Goal: Find specific page/section: Find specific page/section

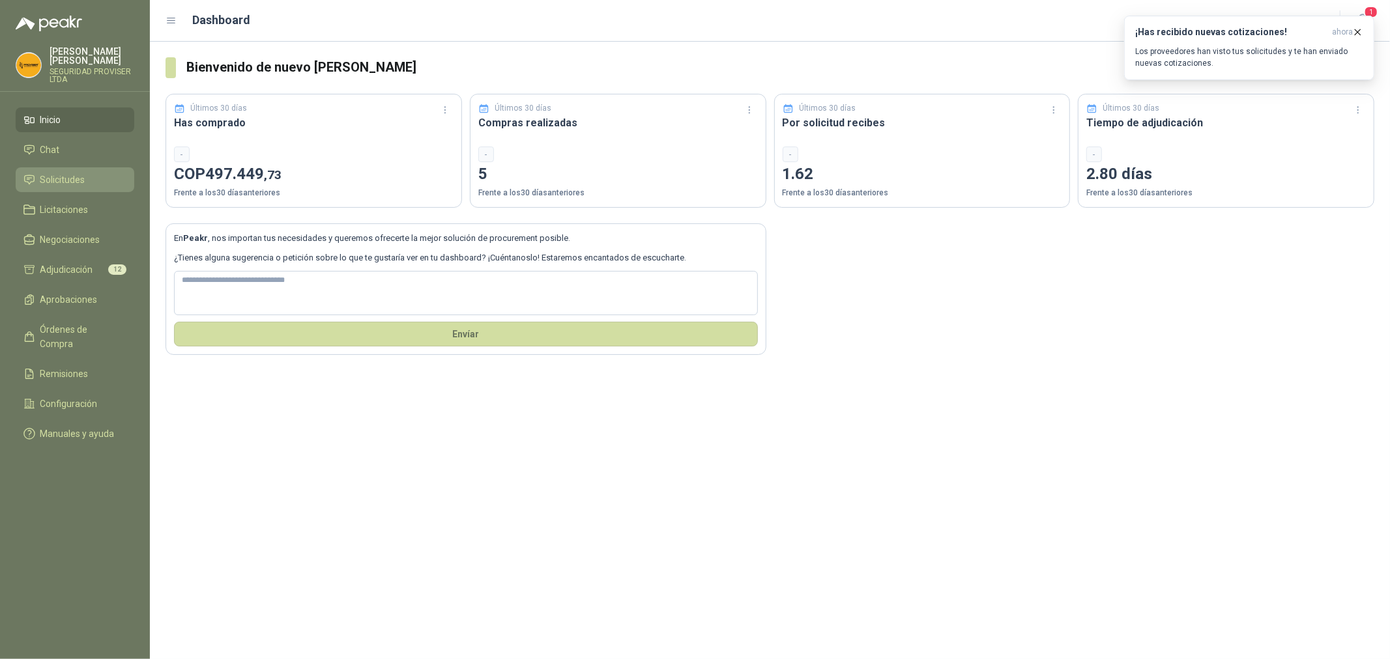
click at [70, 178] on span "Solicitudes" at bounding box center [62, 180] width 45 height 14
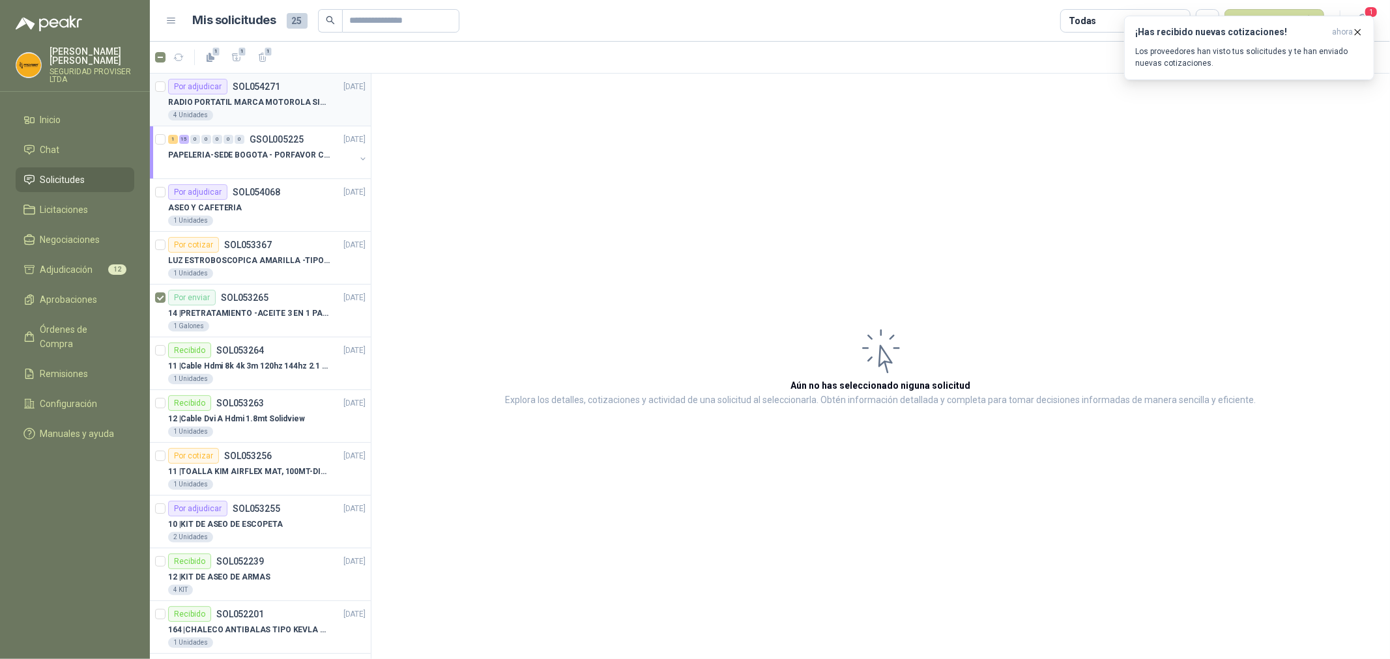
click at [288, 109] on div "RADIO PORTATIL MARCA MOTOROLA SIN PANTALLA CON GPS, INCLUYE: ANTENA, BATERIA, C…" at bounding box center [266, 102] width 197 height 16
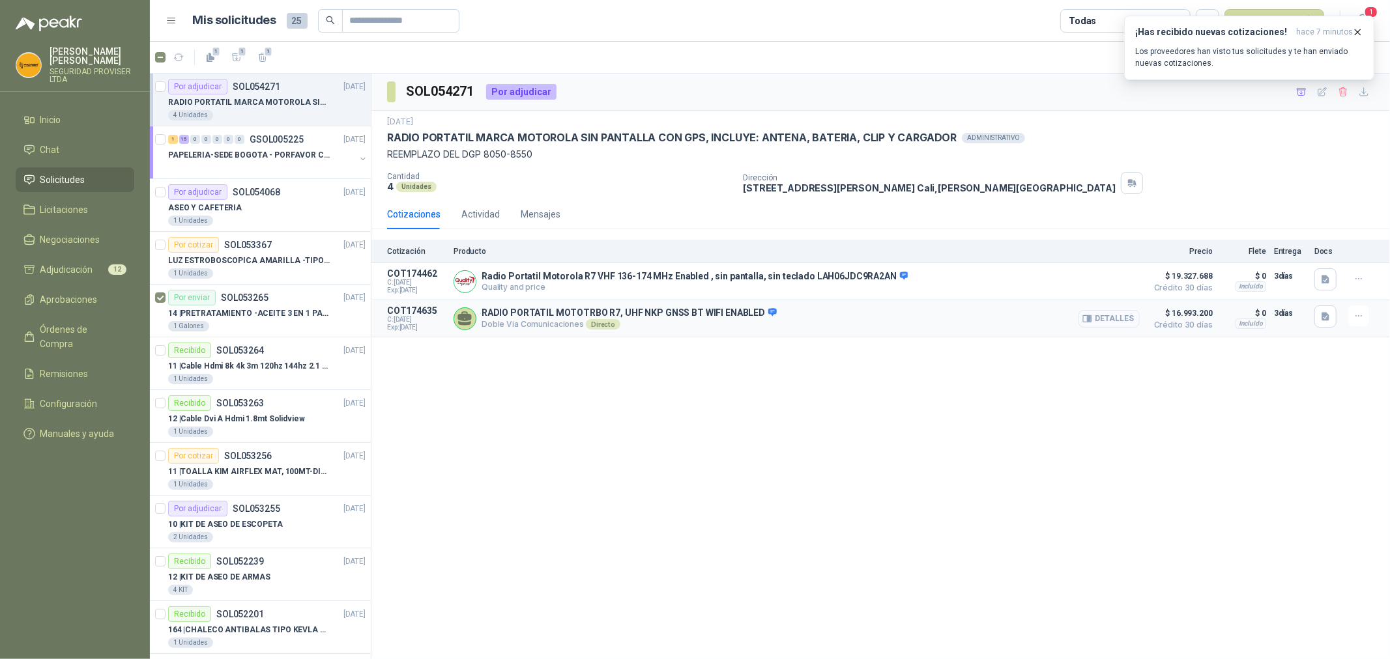
click at [1121, 317] on button "Detalles" at bounding box center [1108, 319] width 61 height 18
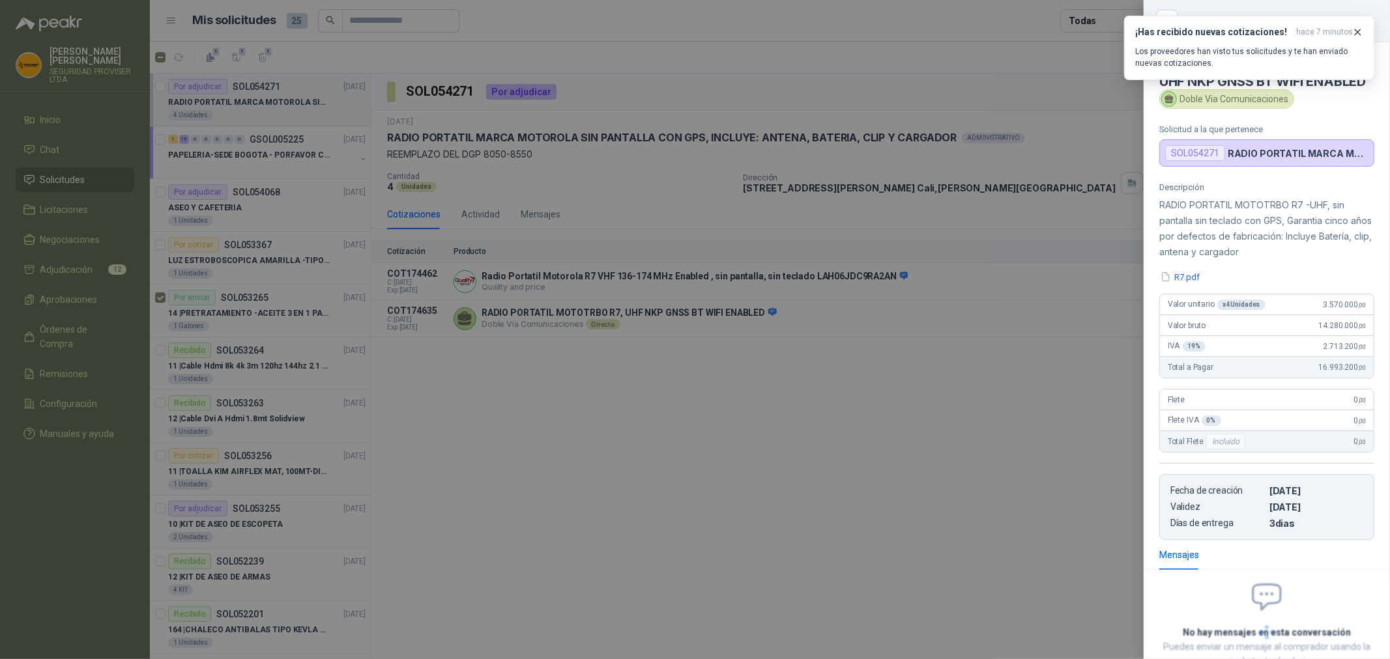
scroll to position [107, 0]
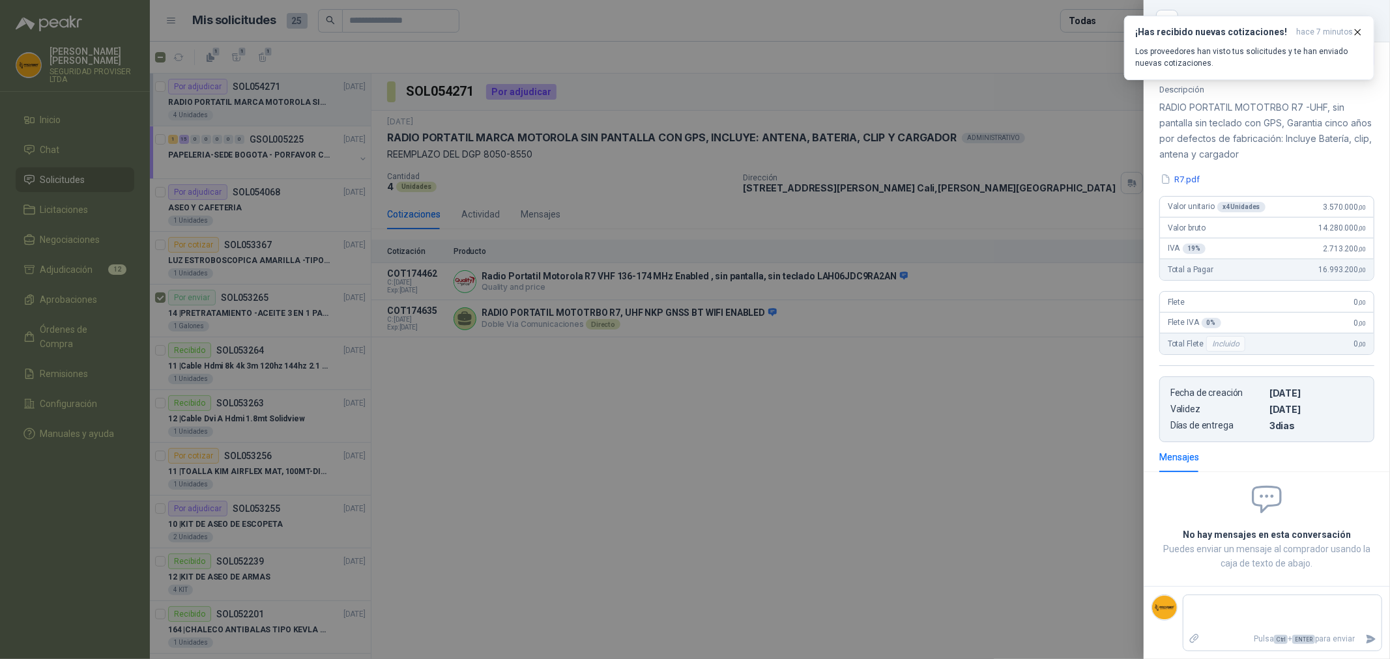
click at [1031, 400] on div at bounding box center [695, 329] width 1390 height 659
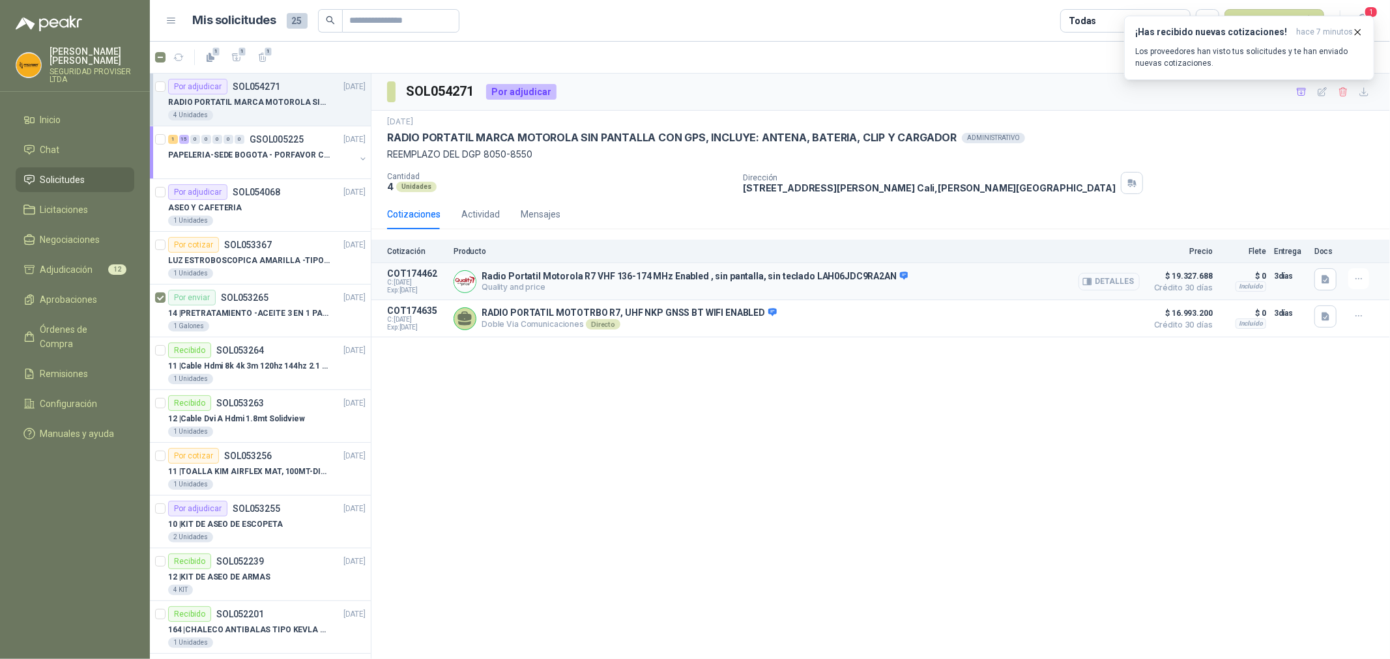
click at [1112, 278] on button "Detalles" at bounding box center [1108, 282] width 61 height 18
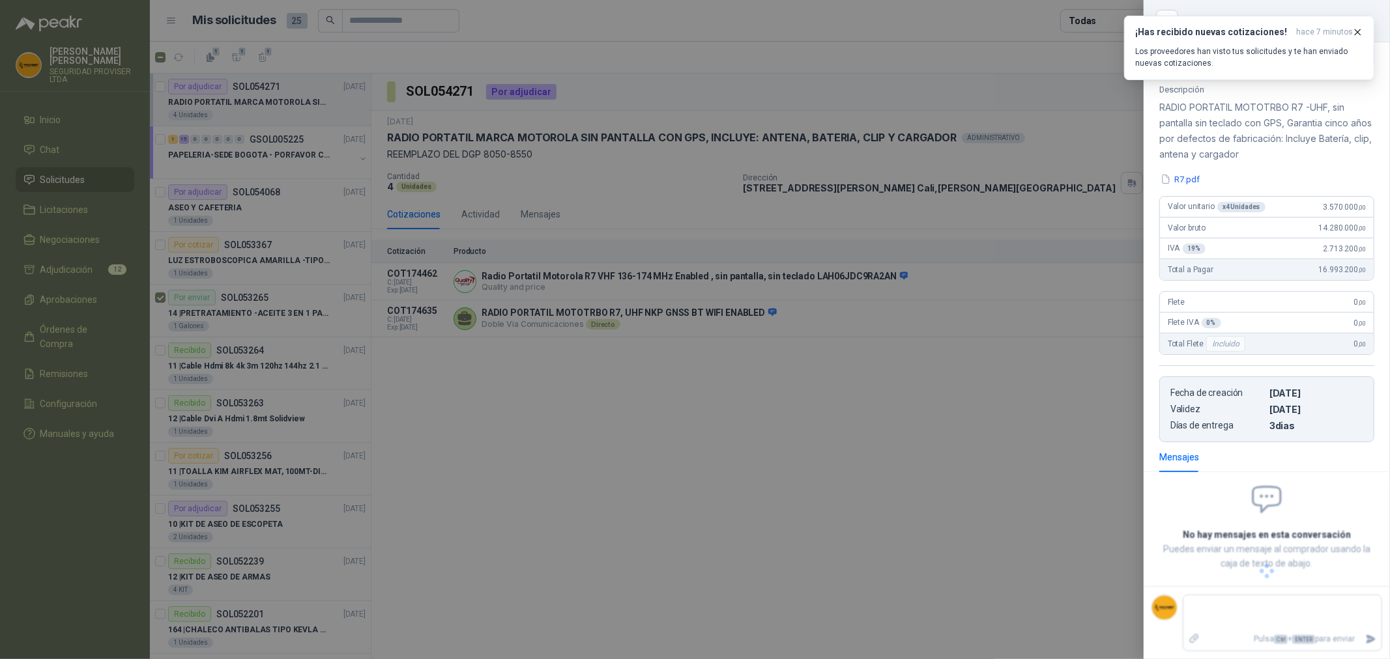
scroll to position [124, 0]
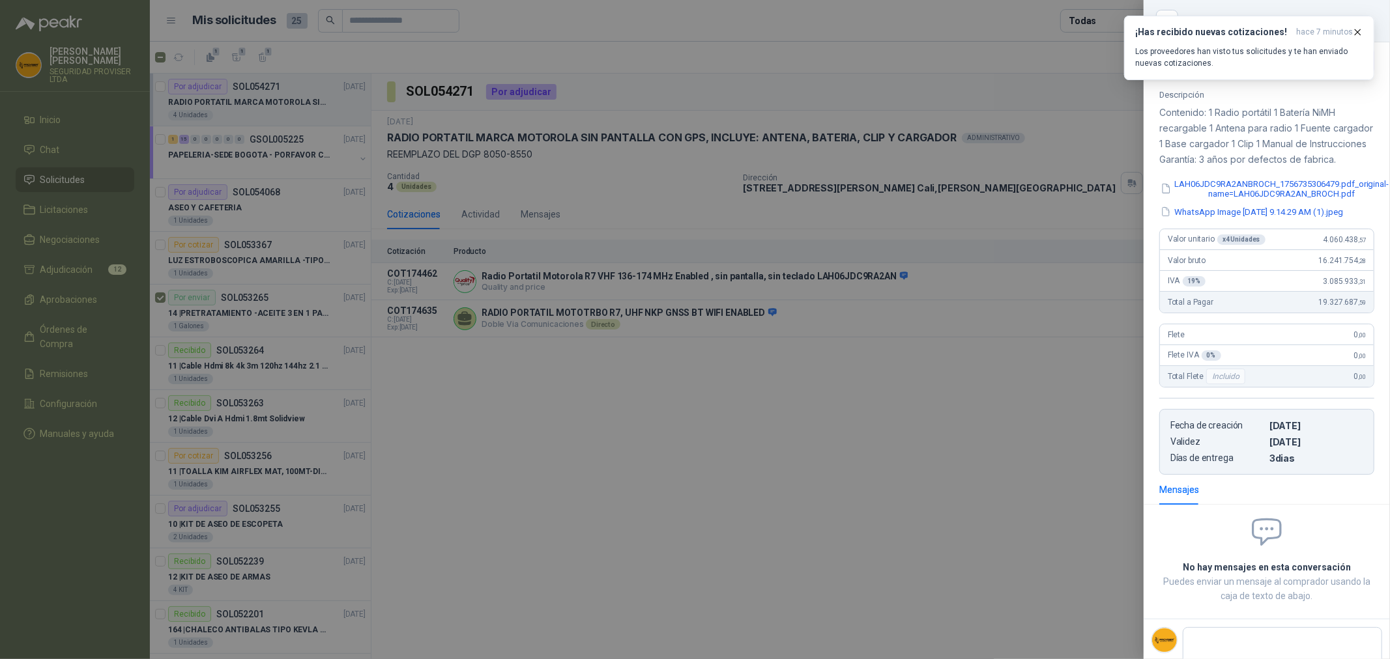
click at [1047, 386] on div at bounding box center [695, 329] width 1390 height 659
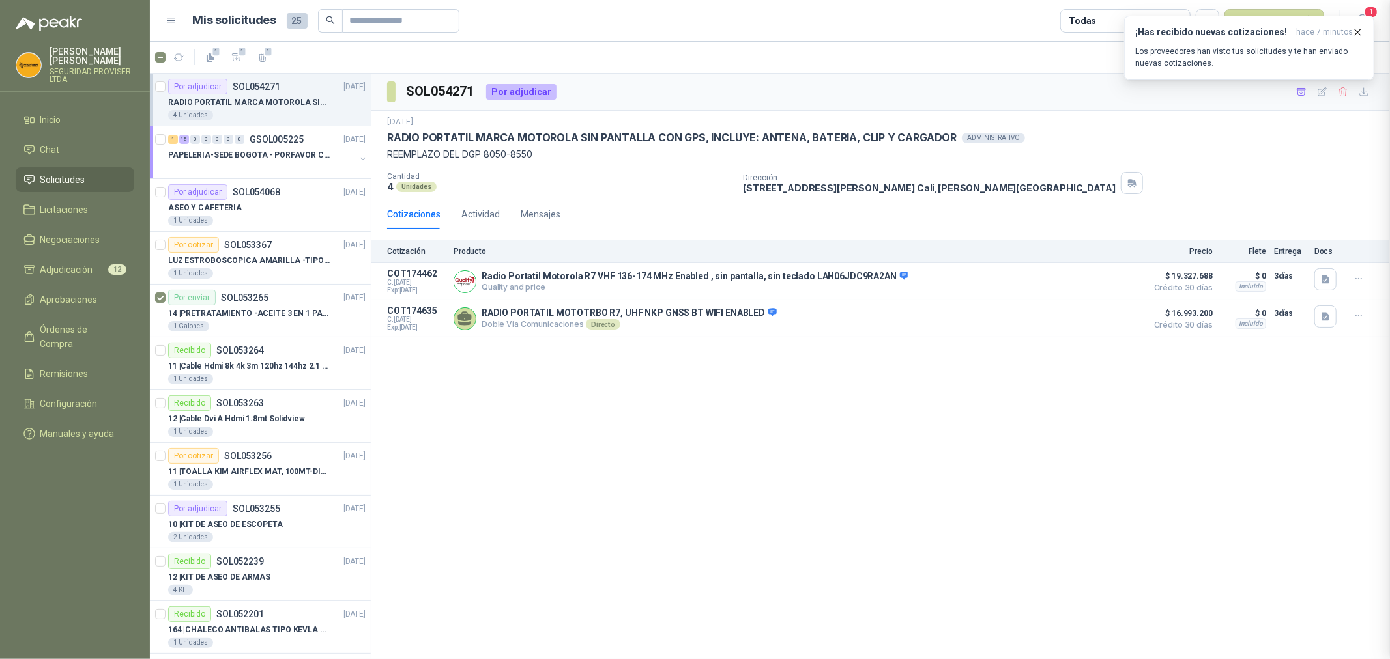
scroll to position [193, 0]
click at [55, 116] on span "Inicio" at bounding box center [50, 120] width 21 height 14
